Goal: Transaction & Acquisition: Obtain resource

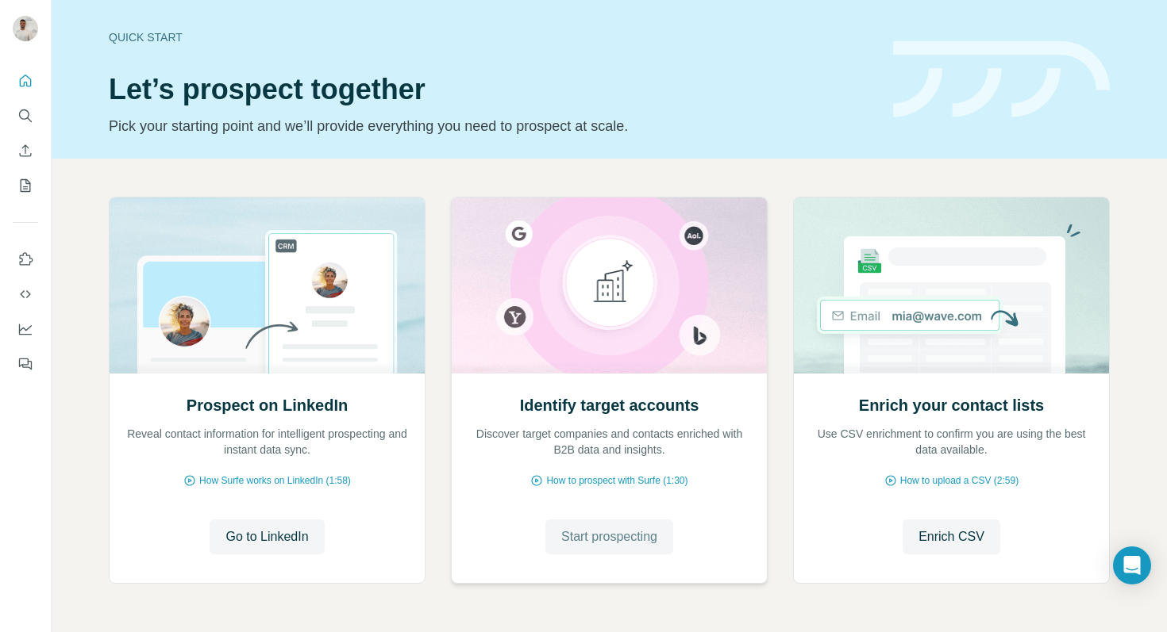
click at [621, 544] on span "Start prospecting" at bounding box center [609, 537] width 96 height 19
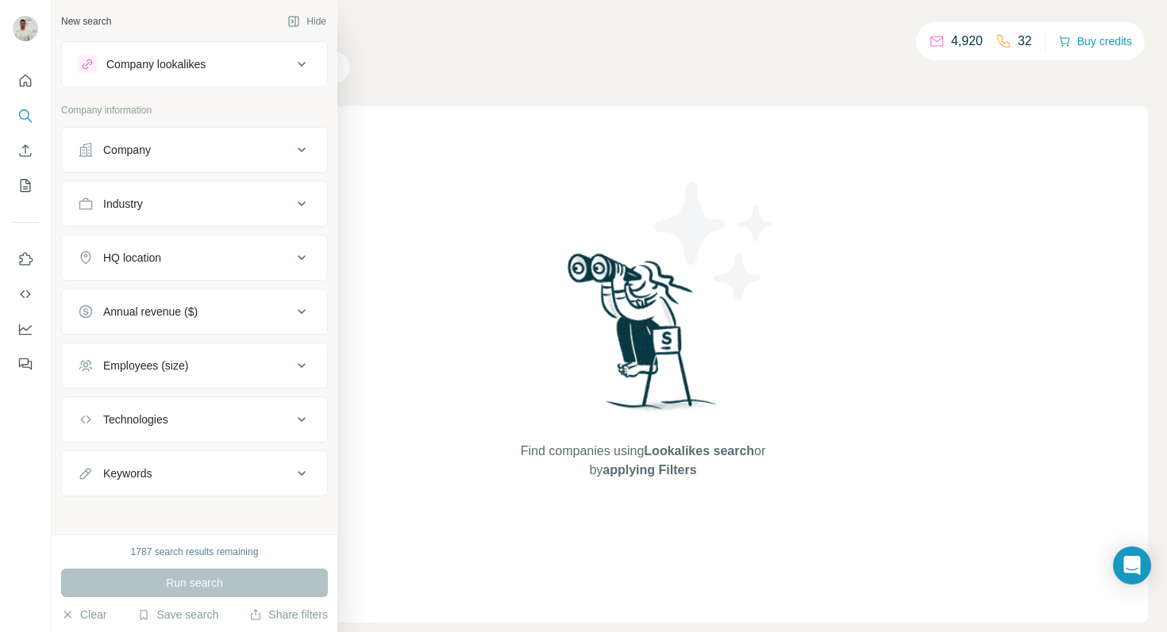
drag, startPoint x: 149, startPoint y: 154, endPoint x: 159, endPoint y: 167, distance: 16.5
click at [149, 154] on div "Company" at bounding box center [127, 150] width 48 height 16
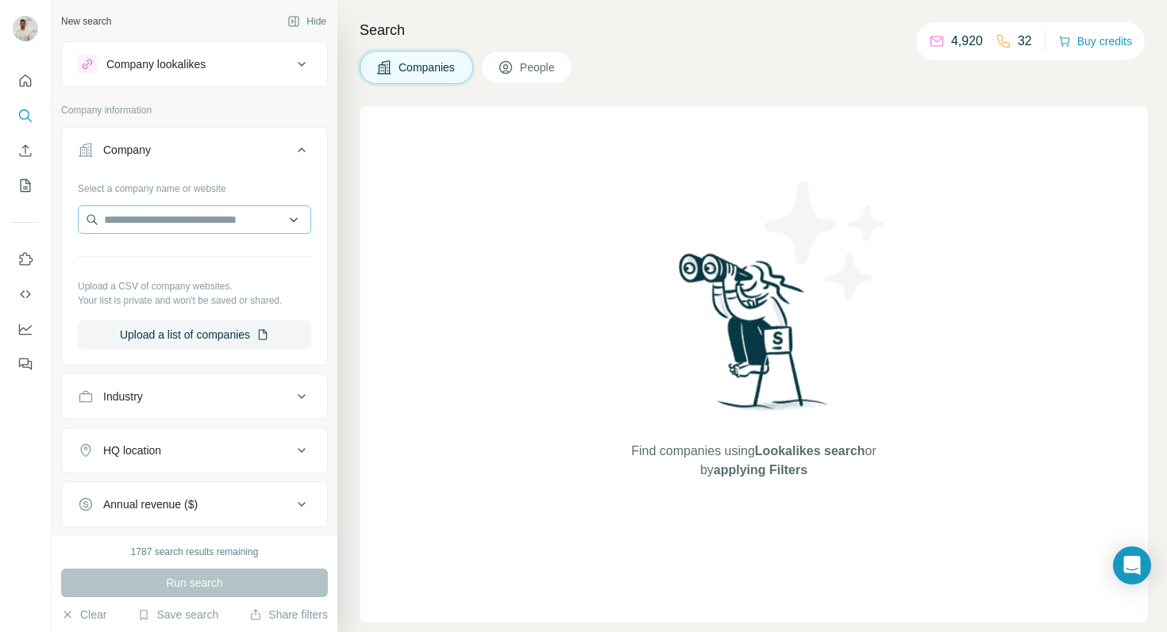
drag, startPoint x: 158, startPoint y: 202, endPoint x: 158, endPoint y: 215, distance: 12.7
click at [158, 207] on div "Select a company name or website Upload a CSV of company websites. Your list is…" at bounding box center [194, 262] width 233 height 174
click at [160, 226] on input "text" at bounding box center [194, 220] width 233 height 29
paste input "**********"
type input "**********"
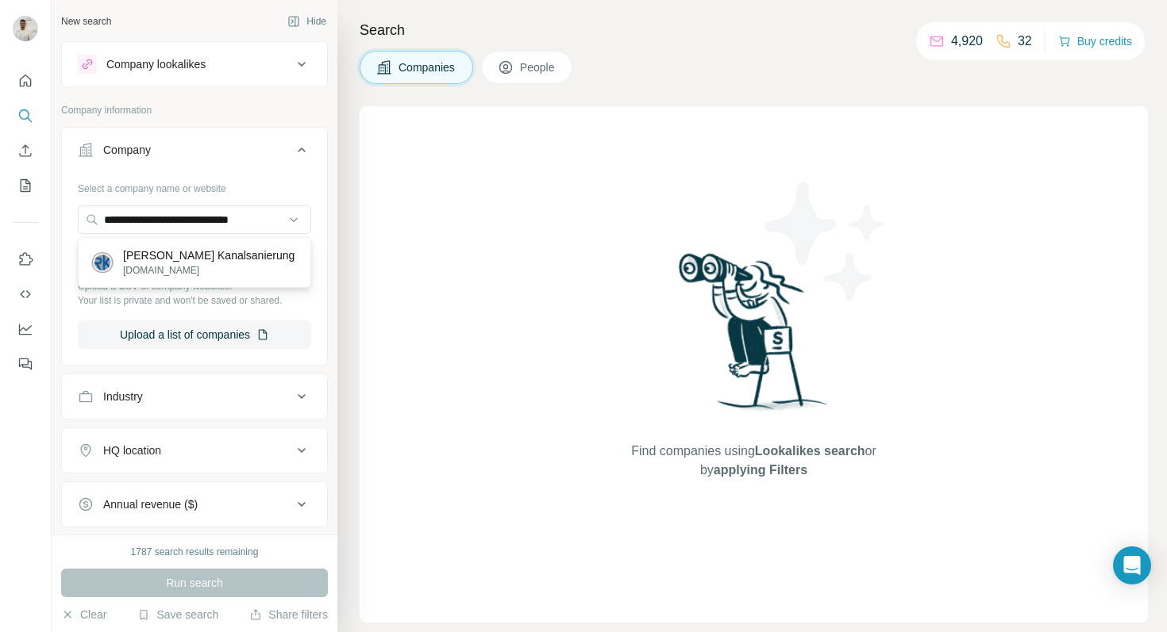
click at [208, 263] on p "[PERSON_NAME] Kanalsanierung" at bounding box center [208, 256] width 171 height 16
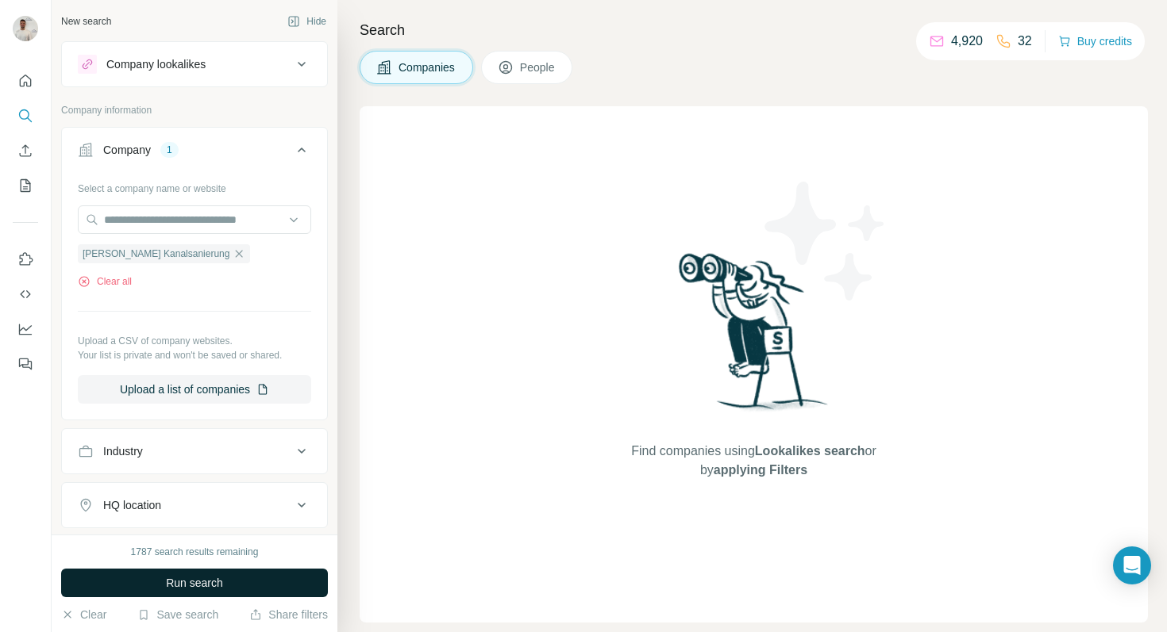
click at [235, 587] on button "Run search" at bounding box center [194, 583] width 267 height 29
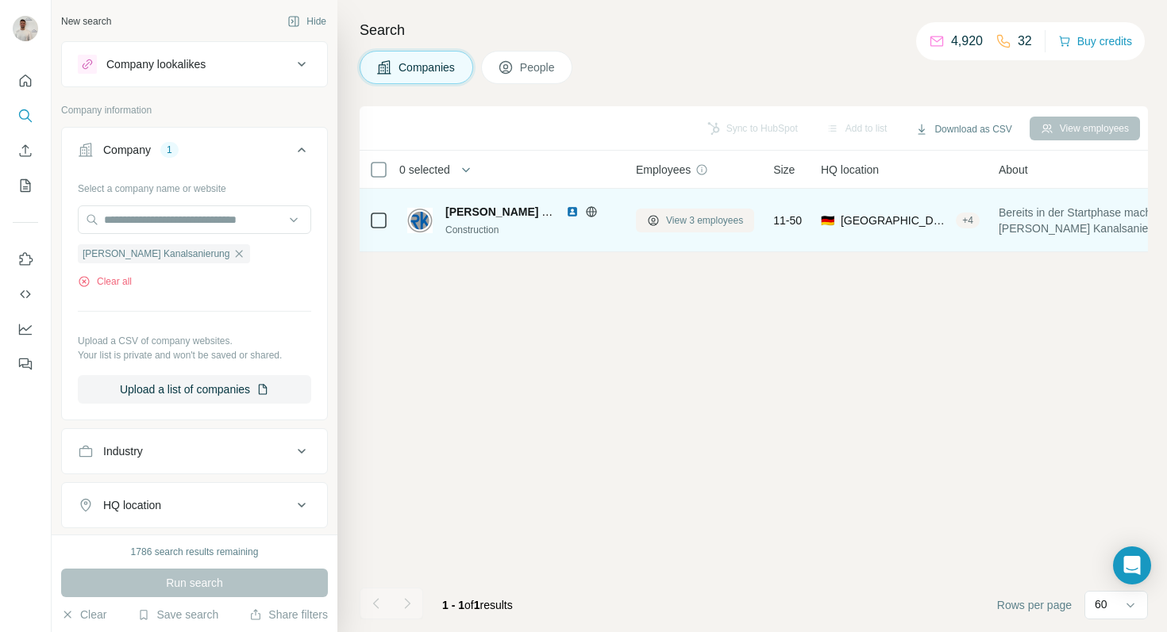
click at [714, 229] on button "View 3 employees" at bounding box center [695, 221] width 118 height 24
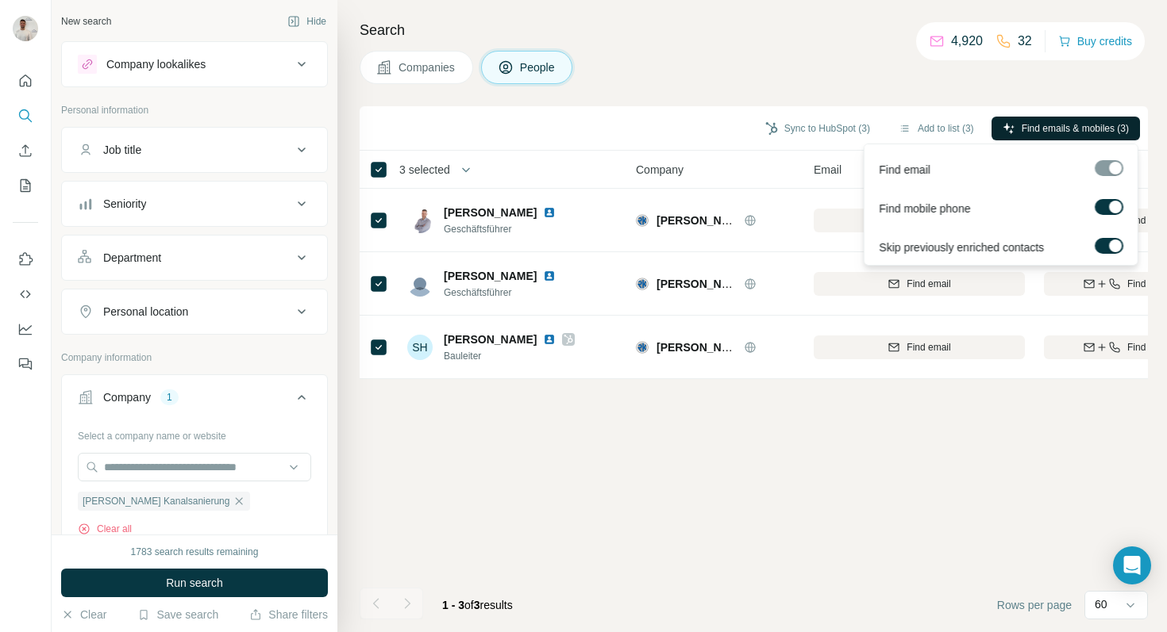
click at [1035, 129] on span "Find emails & mobiles (3)" at bounding box center [1074, 128] width 107 height 14
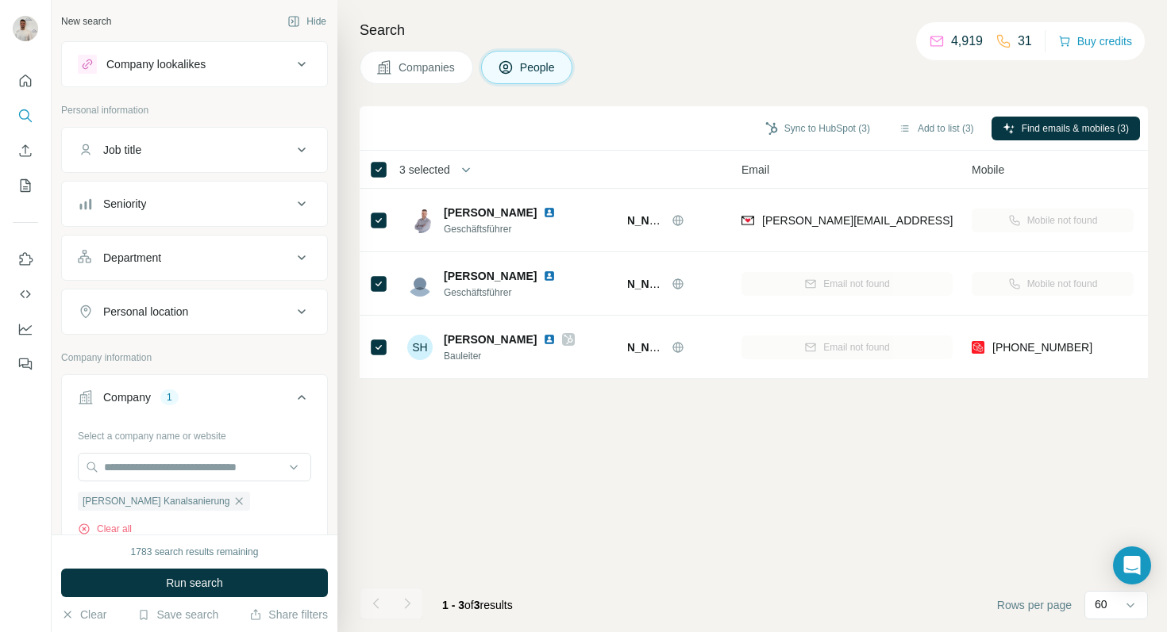
scroll to position [0, 71]
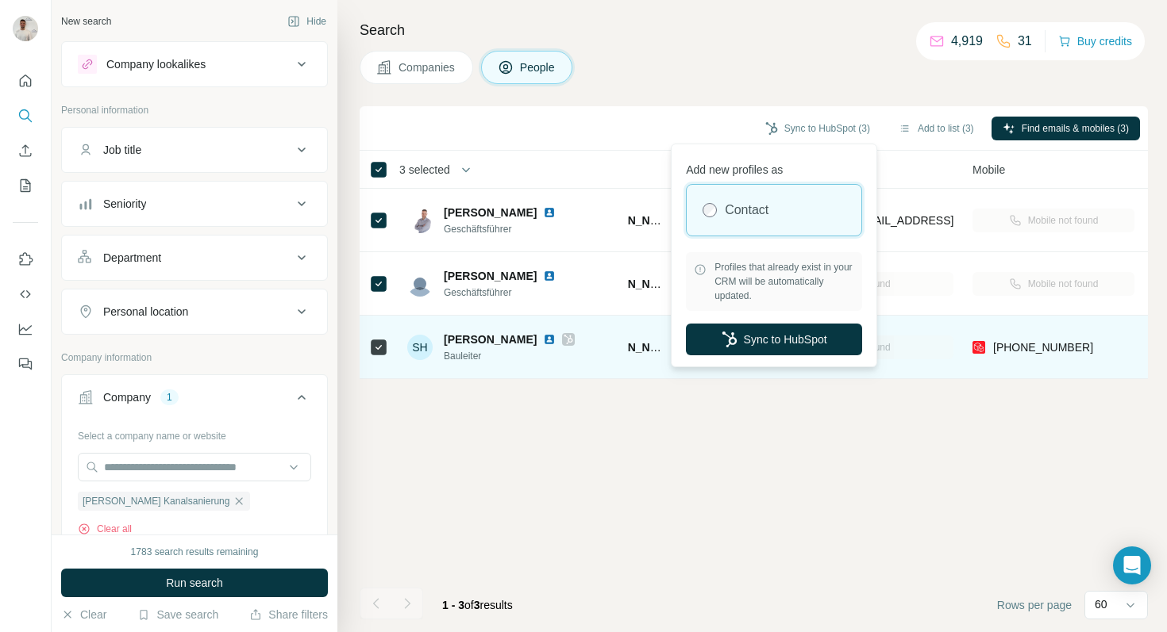
click at [810, 330] on button "Sync to HubSpot" at bounding box center [774, 340] width 176 height 32
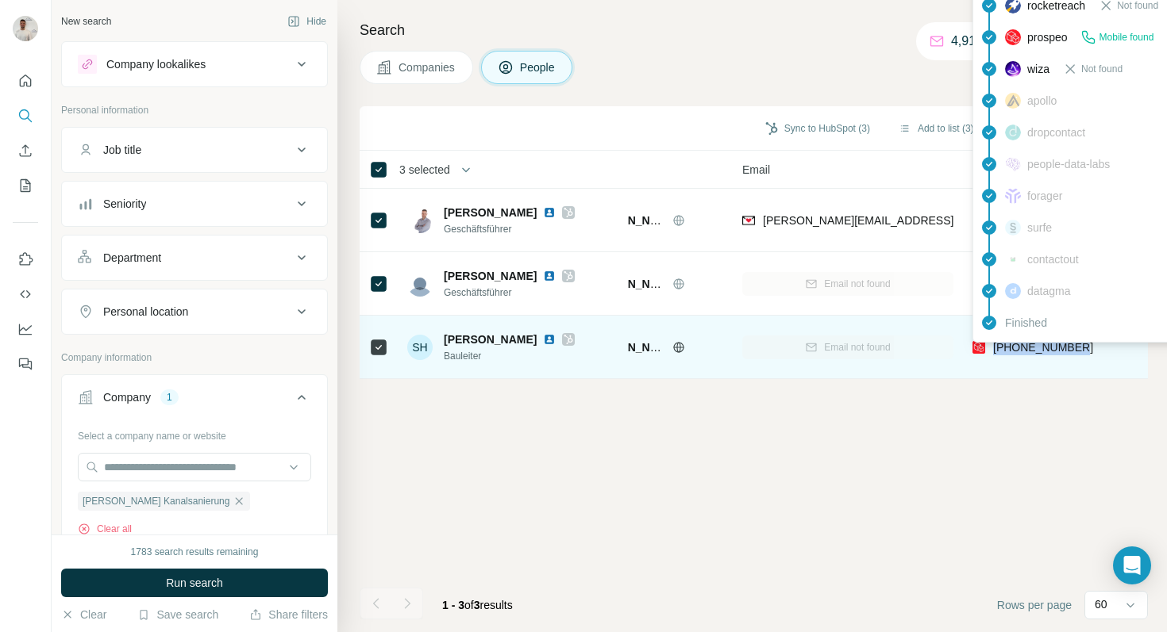
drag, startPoint x: 1036, startPoint y: 347, endPoint x: 994, endPoint y: 348, distance: 41.3
click at [994, 348] on div "[PHONE_NUMBER]" at bounding box center [1053, 347] width 162 height 44
copy span "[PHONE_NUMBER]"
